Goal: Task Accomplishment & Management: Manage account settings

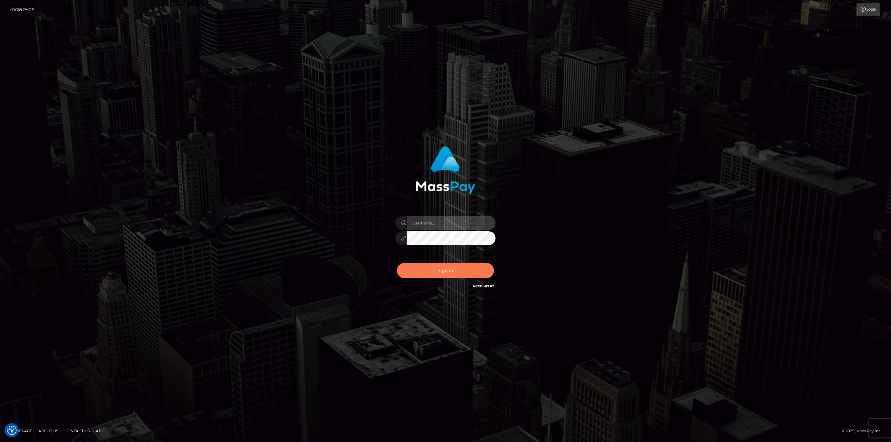
type input "[DOMAIN_NAME]"
click at [416, 275] on button "Sign in" at bounding box center [445, 270] width 97 height 15
type input "[DOMAIN_NAME]"
click at [418, 269] on button "Sign in" at bounding box center [445, 270] width 97 height 15
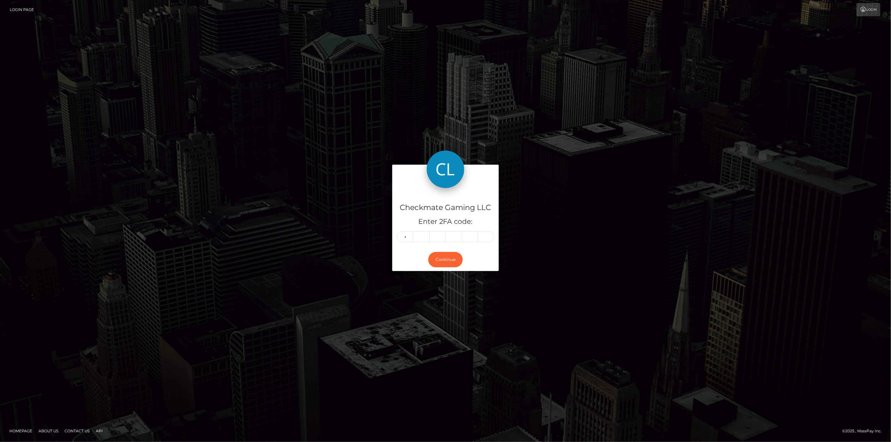
type input "5"
type input "6"
type input "8"
type input "3"
type input "5"
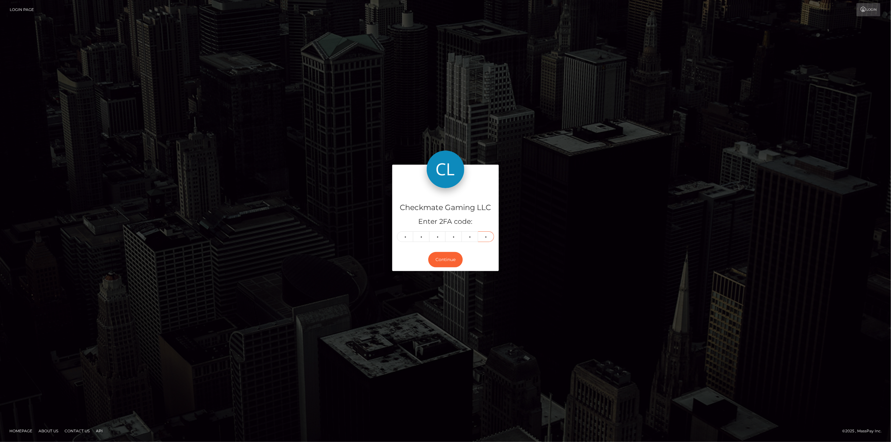
type input "0"
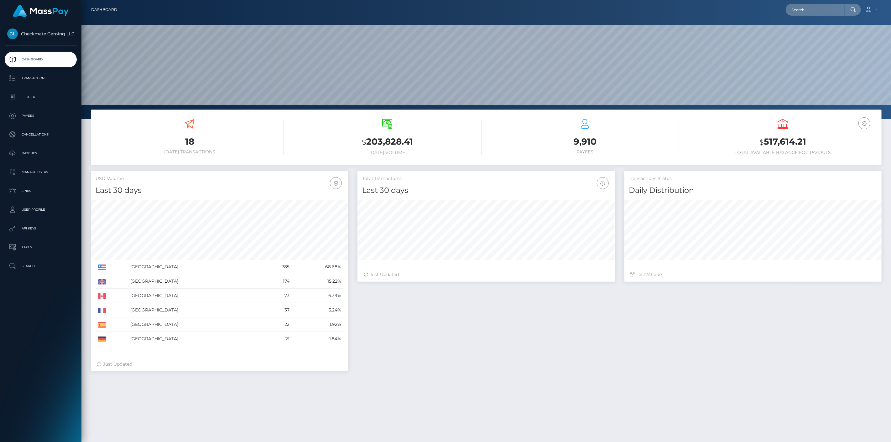
scroll to position [111, 258]
click at [26, 117] on p "Payees" at bounding box center [40, 115] width 67 height 9
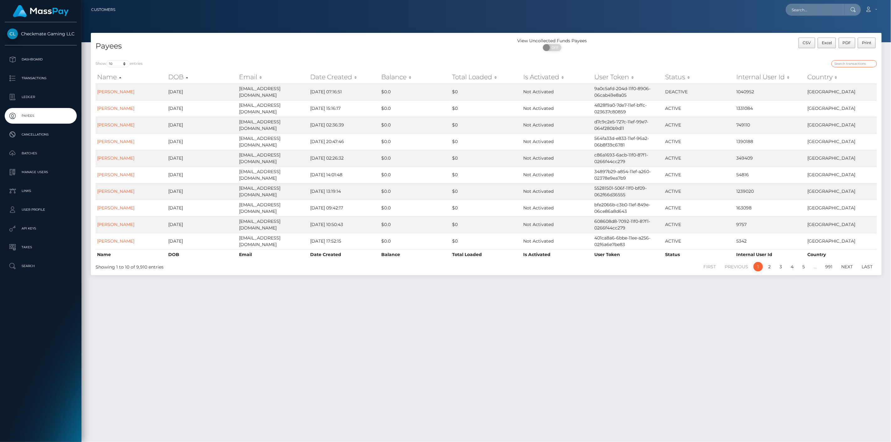
click at [851, 66] on input "search" at bounding box center [854, 63] width 45 height 7
paste input "32788"
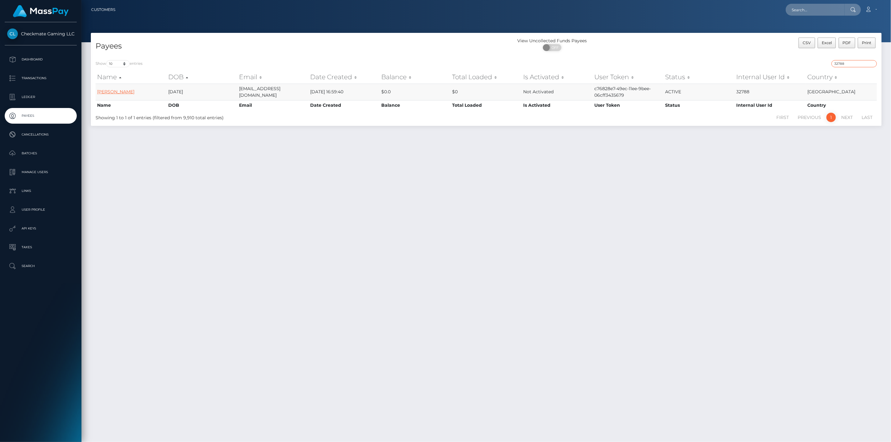
type input "32788"
click at [41, 76] on p "Transactions" at bounding box center [40, 78] width 67 height 9
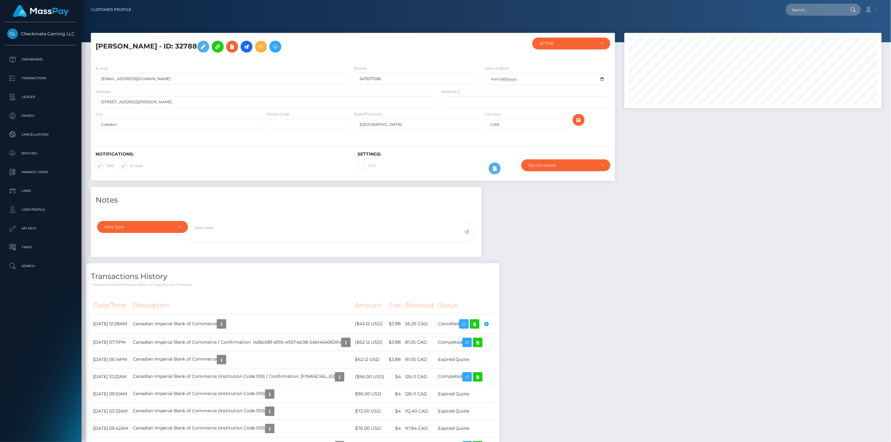
scroll to position [75, 258]
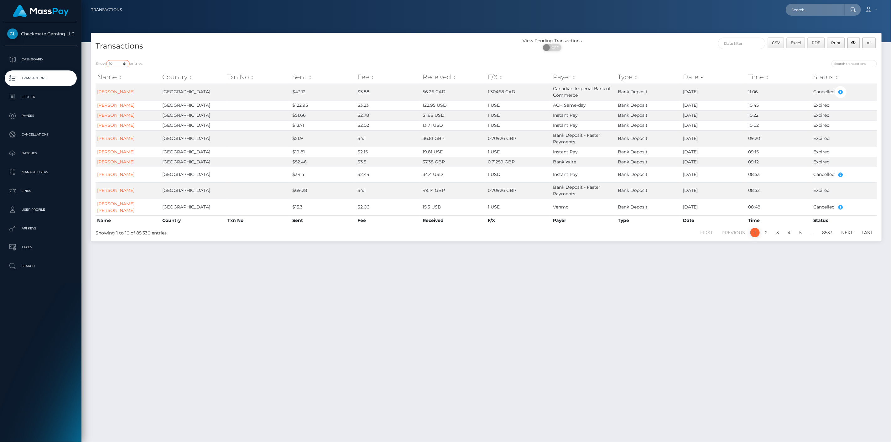
click at [120, 64] on select "10 25 50 100 250 500 1,000 3,500" at bounding box center [118, 63] width 24 height 7
select select "100"
click at [107, 60] on select "10 25 50 100 250 500 1,000 3,500" at bounding box center [118, 63] width 24 height 7
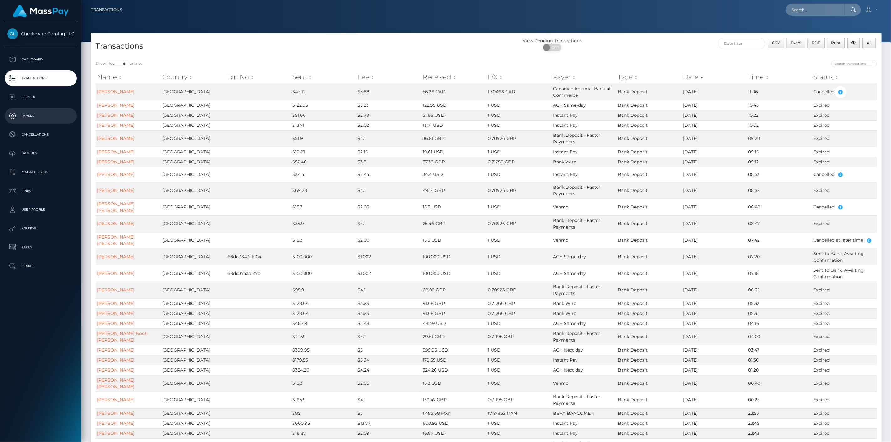
click at [37, 118] on p "Payees" at bounding box center [40, 115] width 67 height 9
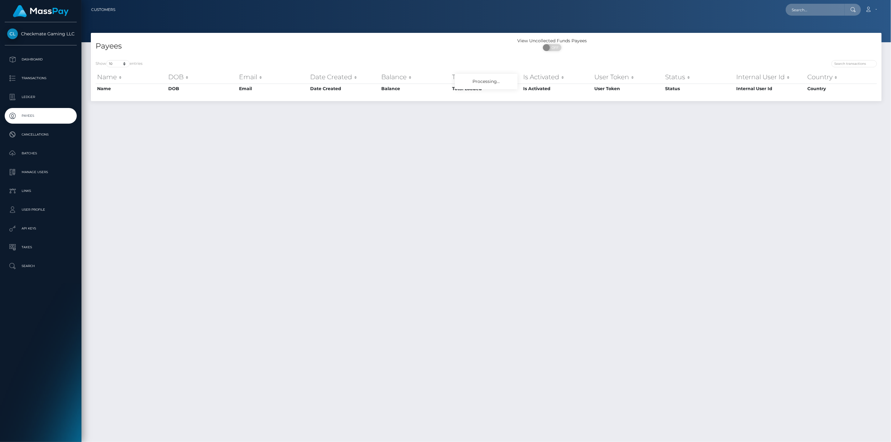
click at [42, 64] on p "Dashboard" at bounding box center [40, 59] width 67 height 9
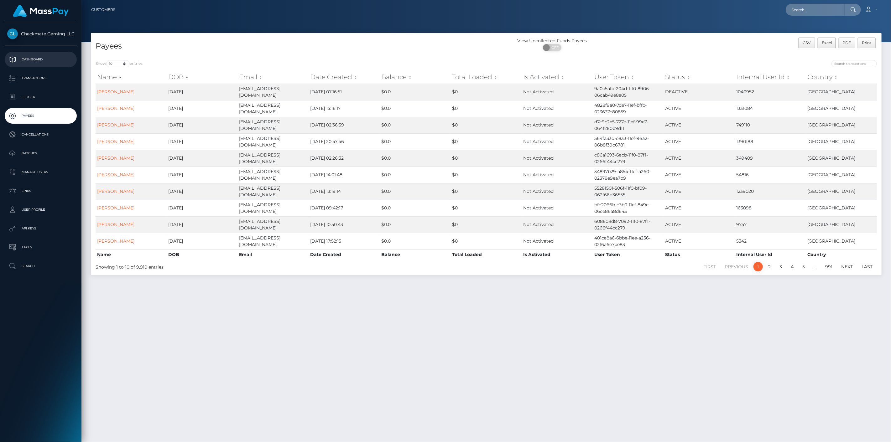
click at [32, 59] on p "Dashboard" at bounding box center [40, 59] width 67 height 9
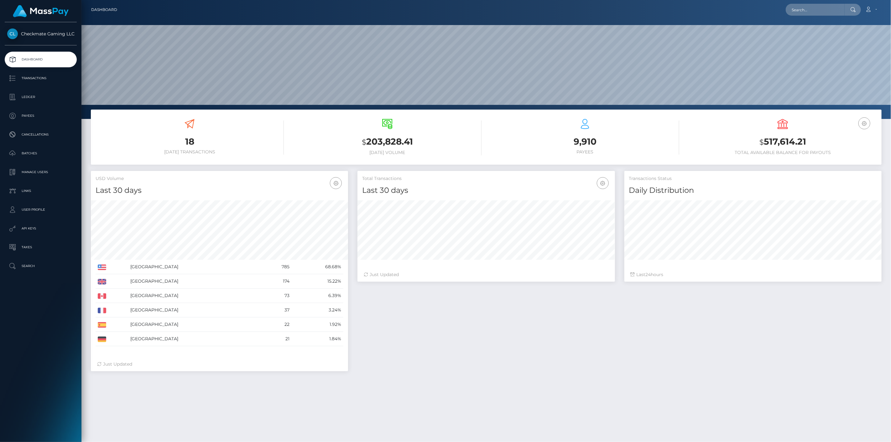
scroll to position [111, 258]
click at [34, 79] on p "Transactions" at bounding box center [40, 78] width 67 height 9
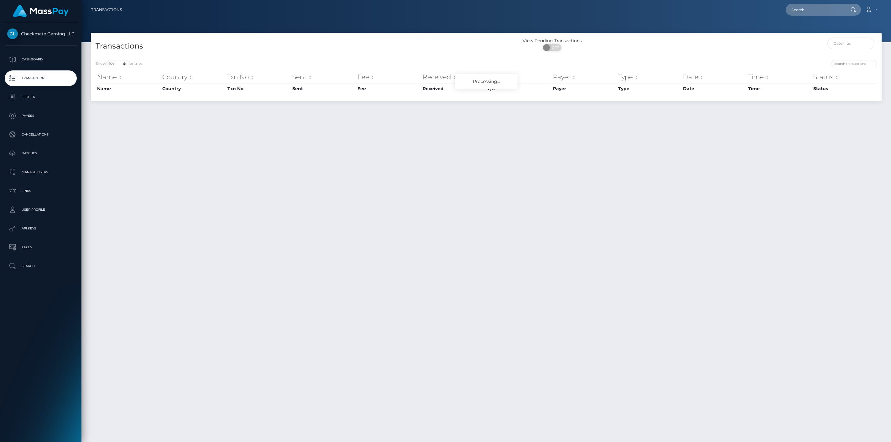
select select "100"
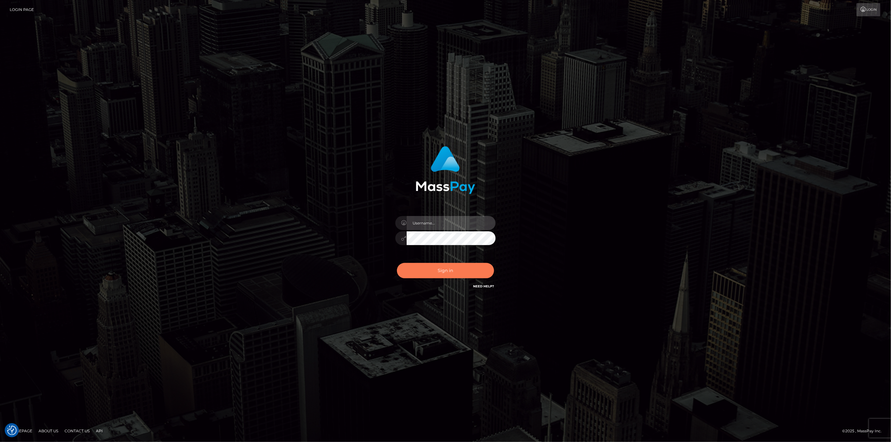
type input "[DOMAIN_NAME]"
click at [426, 266] on button "Sign in" at bounding box center [445, 270] width 97 height 15
type input "scott.cm"
click at [458, 270] on button "Sign in" at bounding box center [445, 270] width 97 height 15
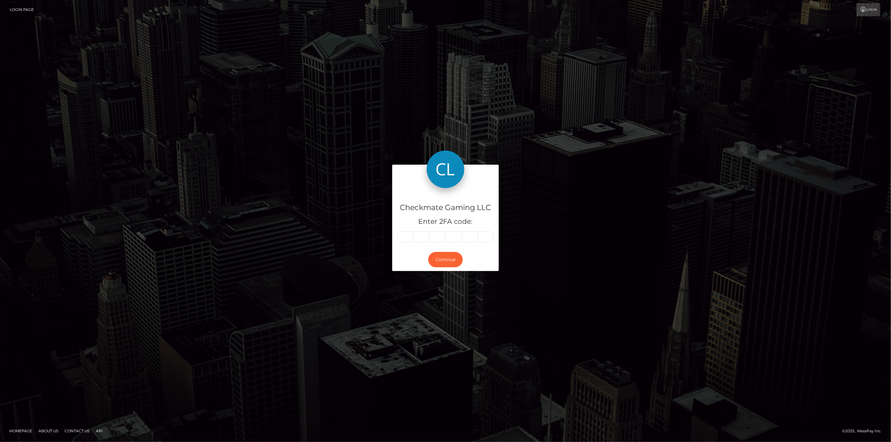
click at [409, 239] on input "text" at bounding box center [405, 237] width 16 height 11
type input "7"
type input "1"
type input "0"
type input "1"
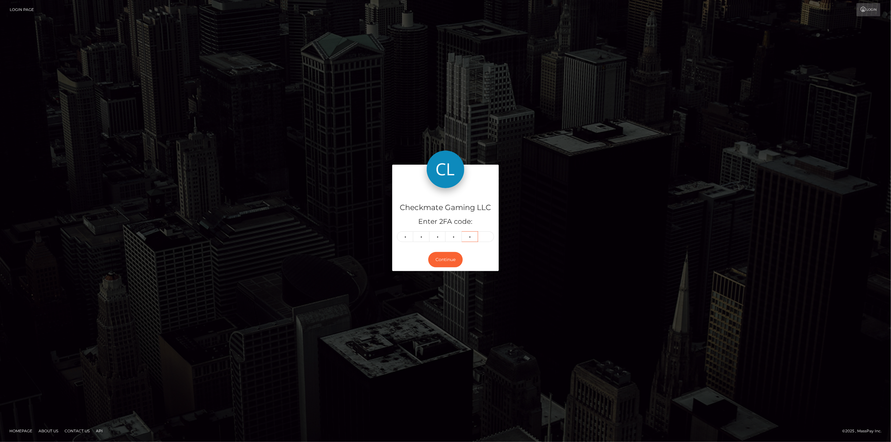
type input "0"
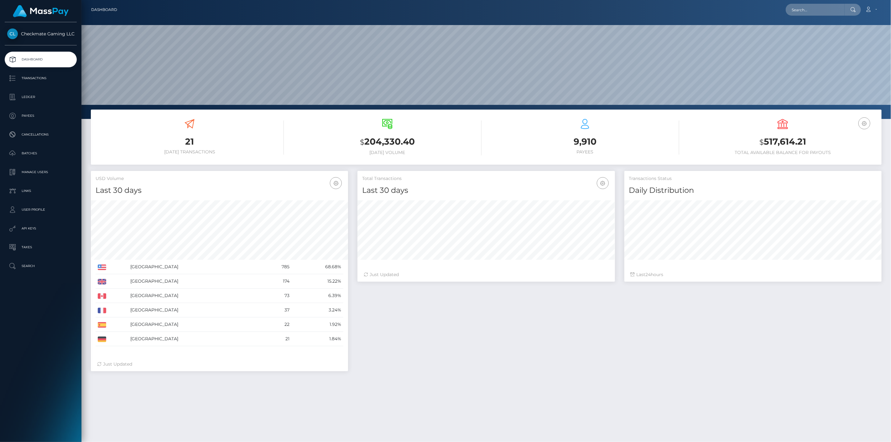
scroll to position [111, 258]
click at [30, 118] on p "Payees" at bounding box center [40, 115] width 67 height 9
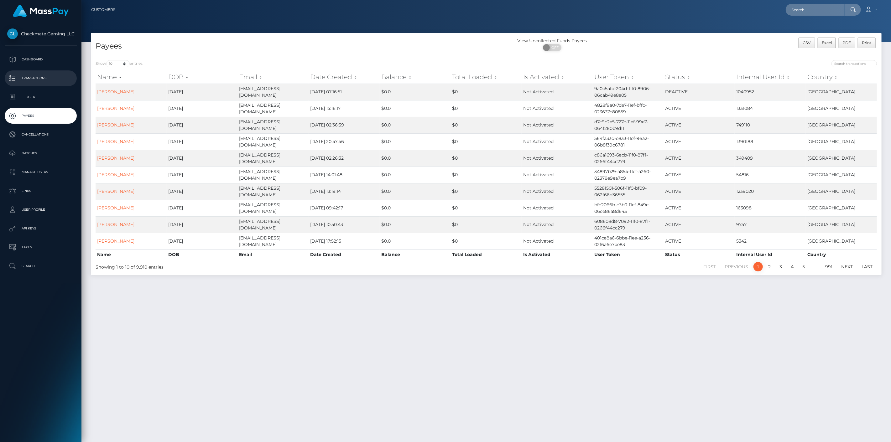
click at [36, 77] on p "Transactions" at bounding box center [40, 78] width 67 height 9
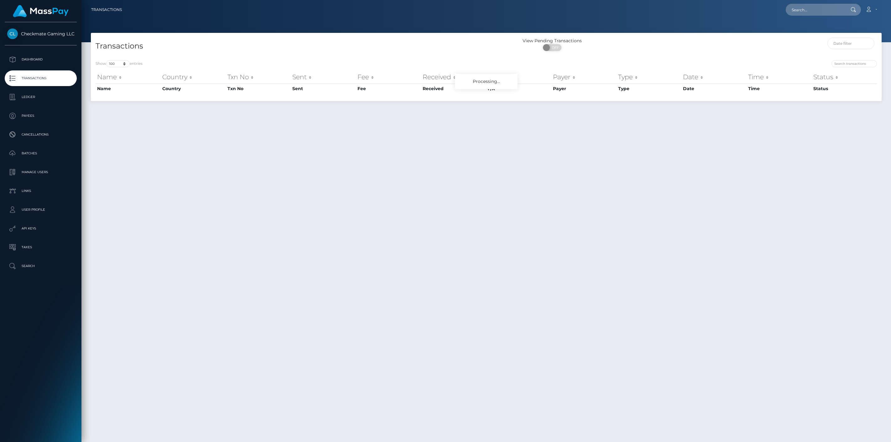
select select "100"
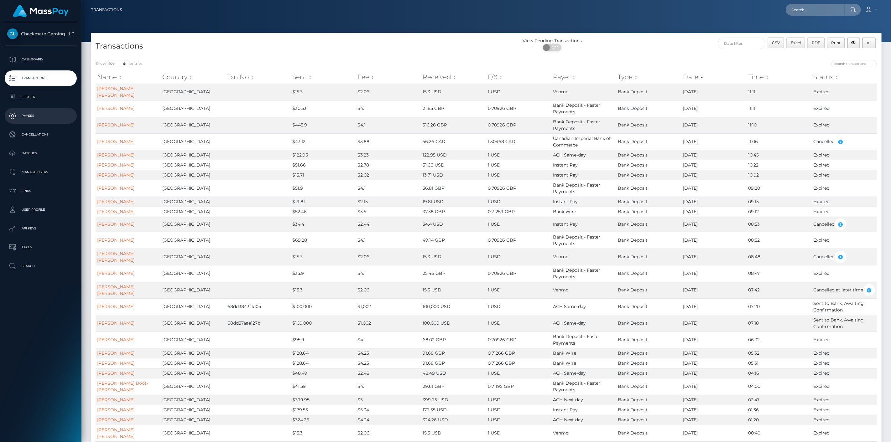
click at [49, 116] on p "Payees" at bounding box center [40, 115] width 67 height 9
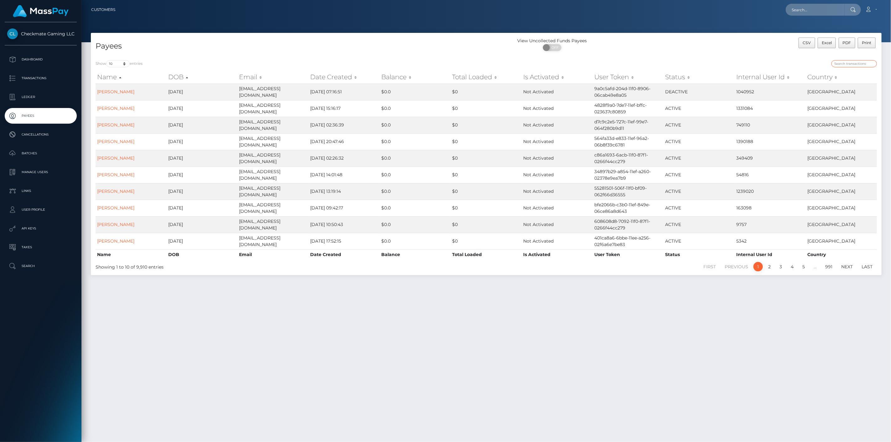
paste input "281051"
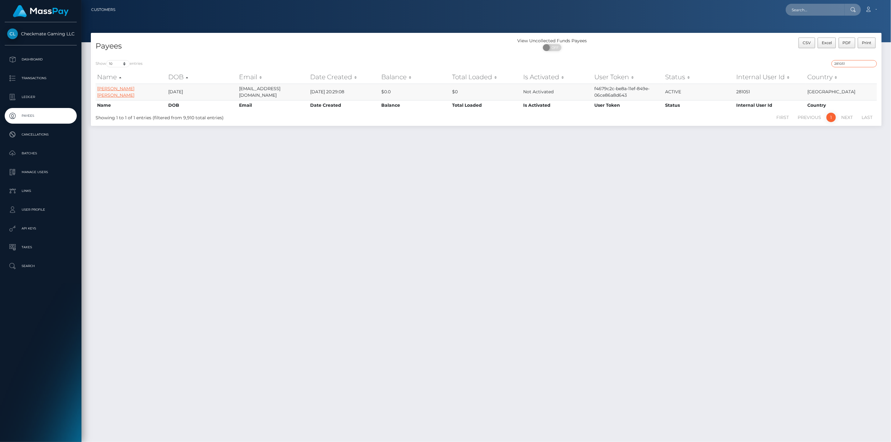
type input "281051"
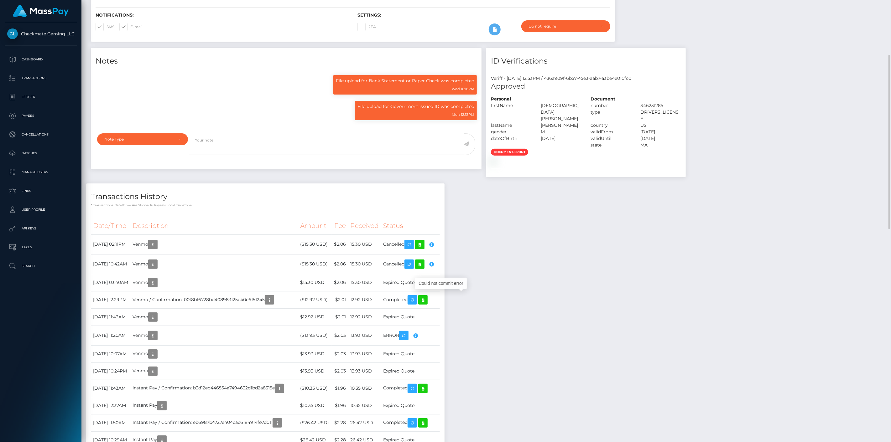
scroll to position [75, 258]
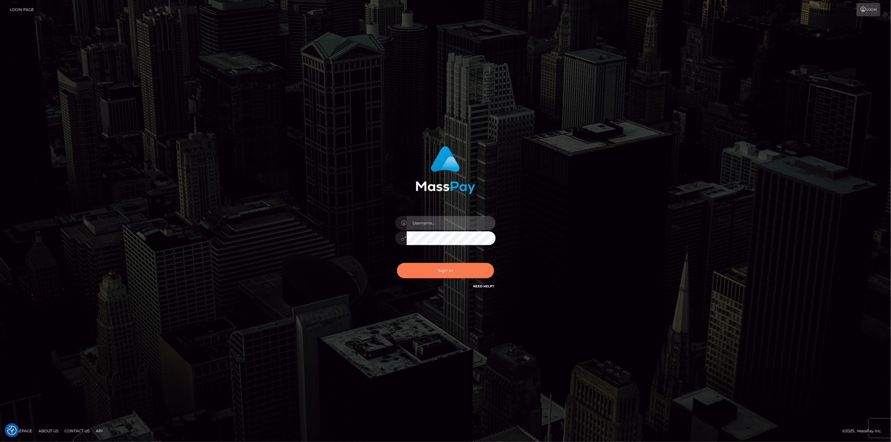
type input "scott.cm"
click at [410, 271] on button "Sign in" at bounding box center [445, 270] width 97 height 15
type input "[DOMAIN_NAME]"
click at [408, 271] on button "Sign in" at bounding box center [445, 270] width 97 height 15
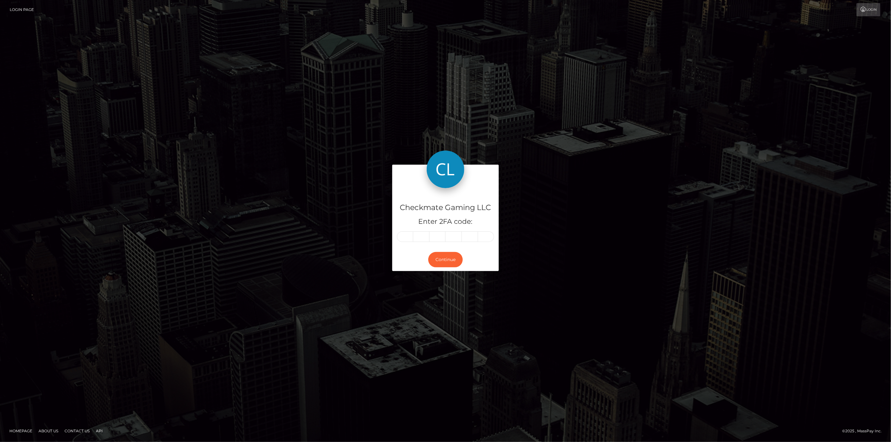
click at [406, 239] on input "text" at bounding box center [405, 237] width 16 height 11
type input "5"
type input "0"
type input "7"
type input "2"
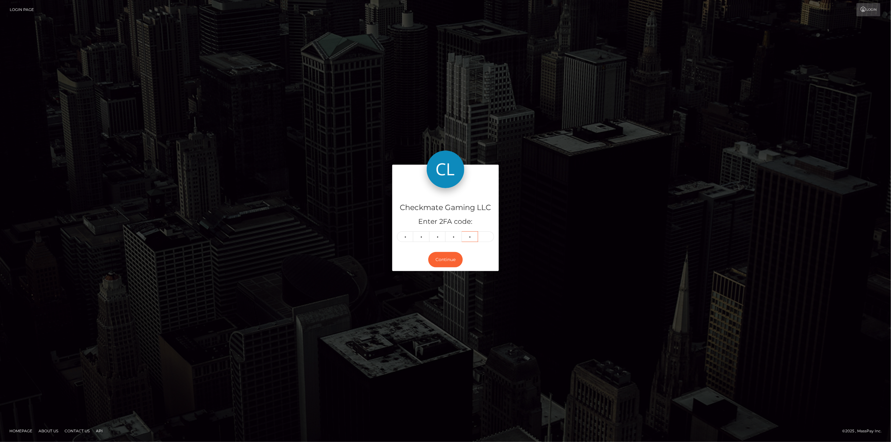
type input "6"
type input "9"
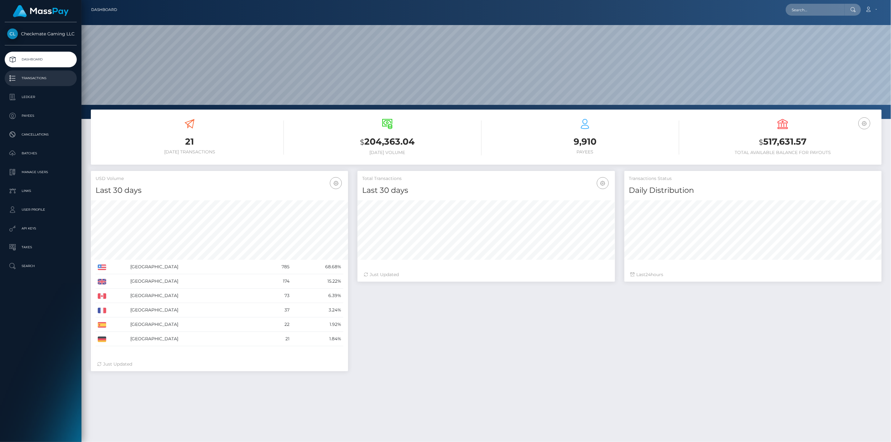
scroll to position [111, 258]
click at [45, 79] on p "Transactions" at bounding box center [40, 78] width 67 height 9
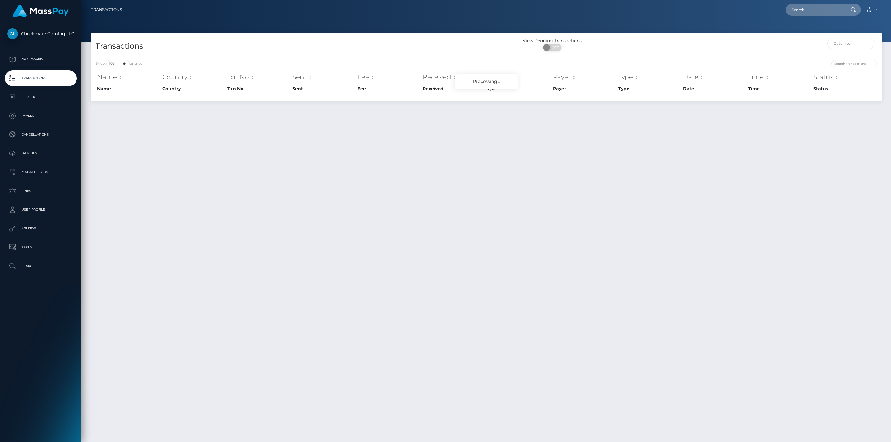
select select "100"
